Goal: Information Seeking & Learning: Learn about a topic

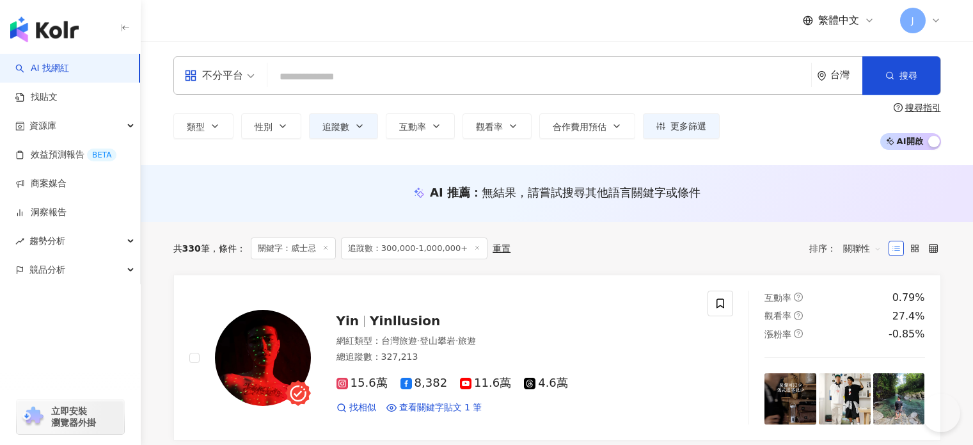
click at [313, 69] on input "search" at bounding box center [540, 77] width 534 height 24
type input "*******"
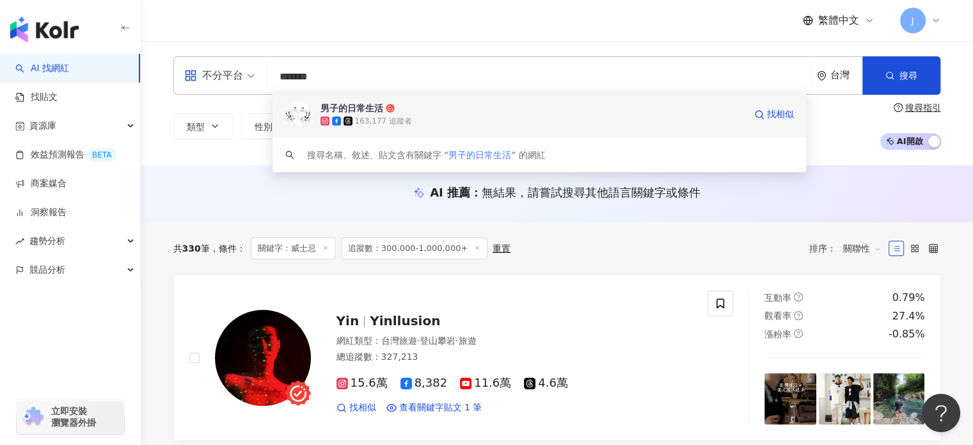
click at [449, 120] on div "163,177 追蹤者" at bounding box center [533, 121] width 424 height 13
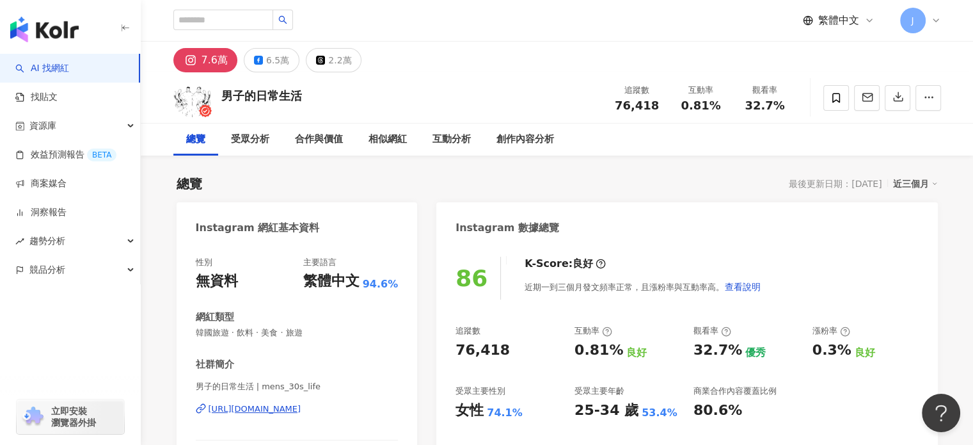
scroll to position [256, 0]
